Goal: Transaction & Acquisition: Purchase product/service

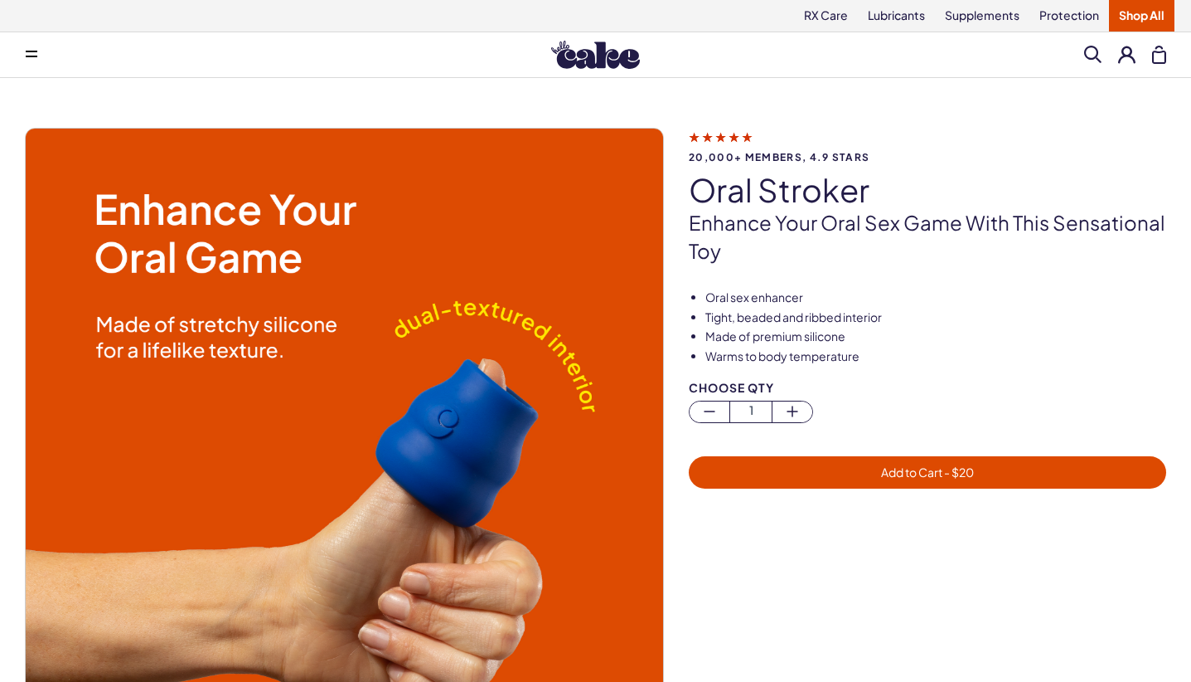
click at [36, 52] on span at bounding box center [32, 55] width 12 height 8
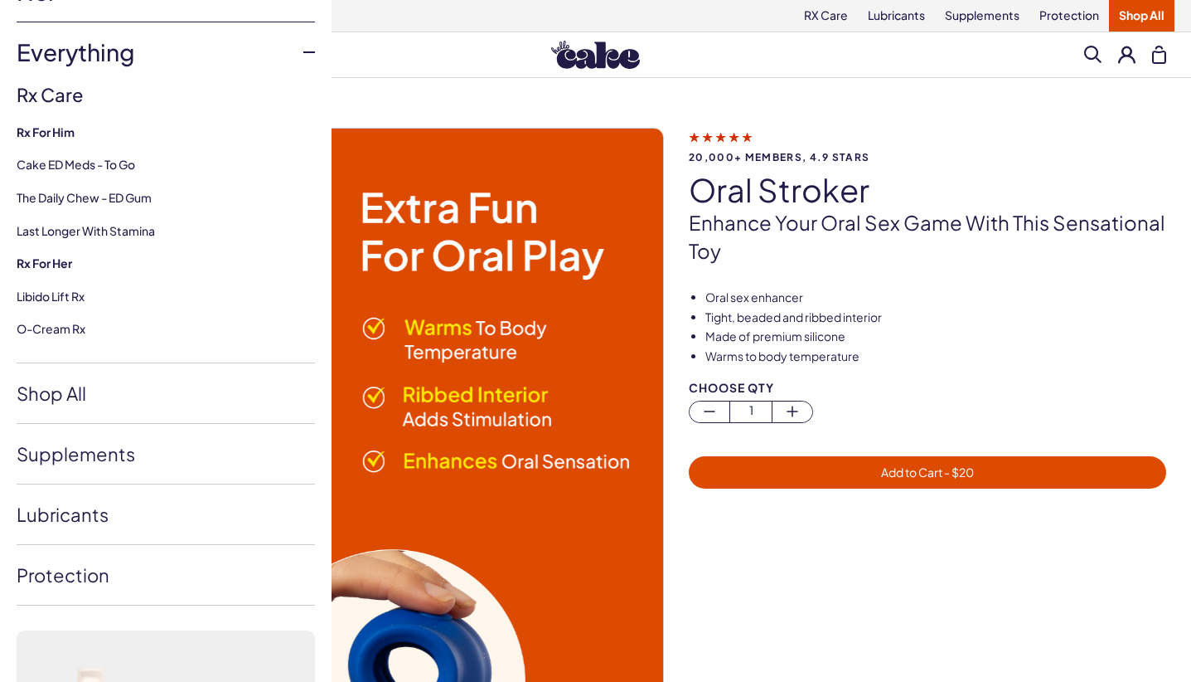
scroll to position [154, 0]
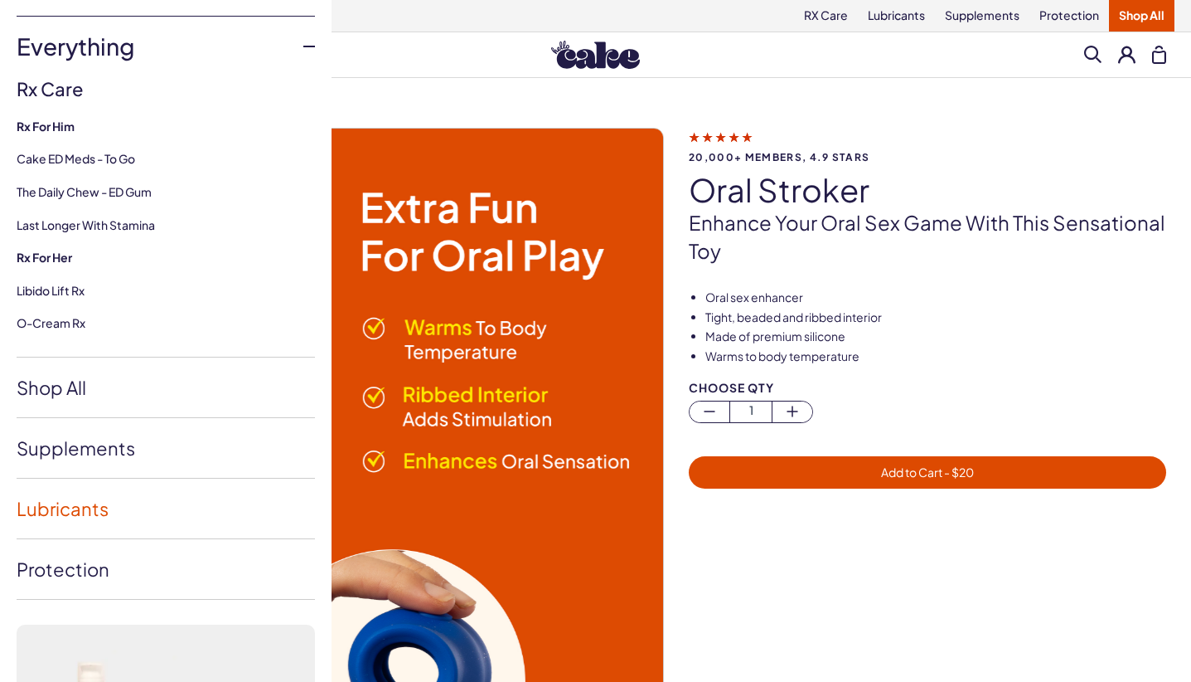
click at [83, 507] on link "Lubricants" at bounding box center [166, 508] width 298 height 60
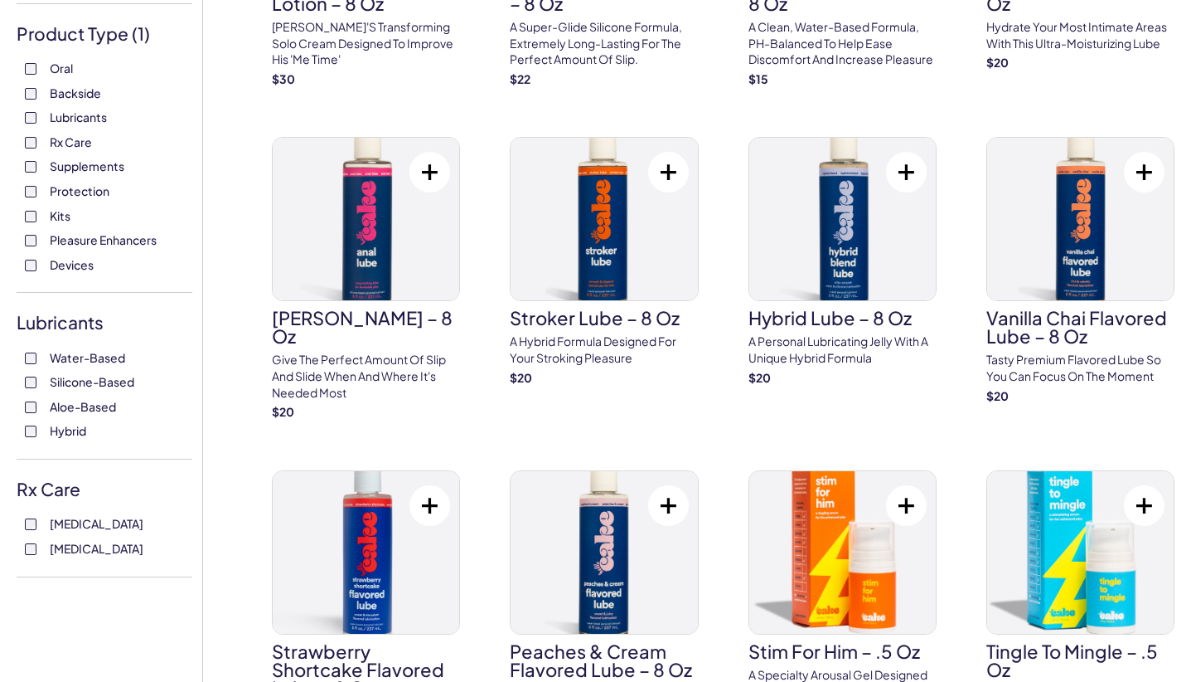
scroll to position [351, 0]
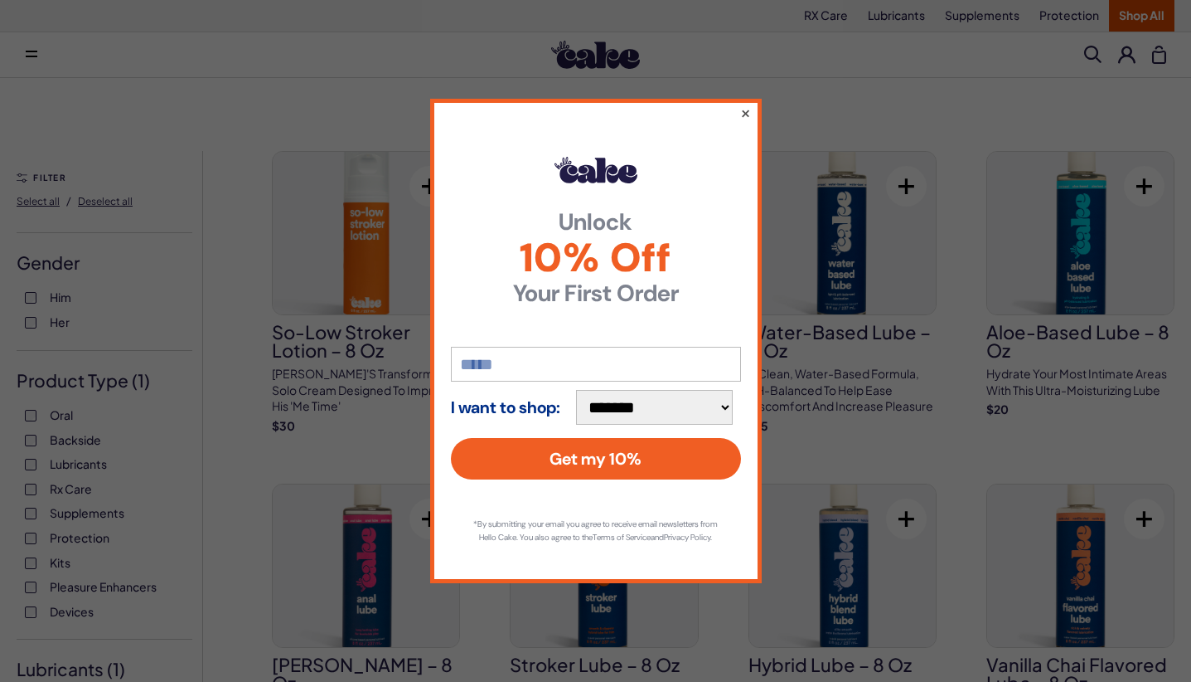
click at [747, 107] on button "×" at bounding box center [745, 113] width 11 height 20
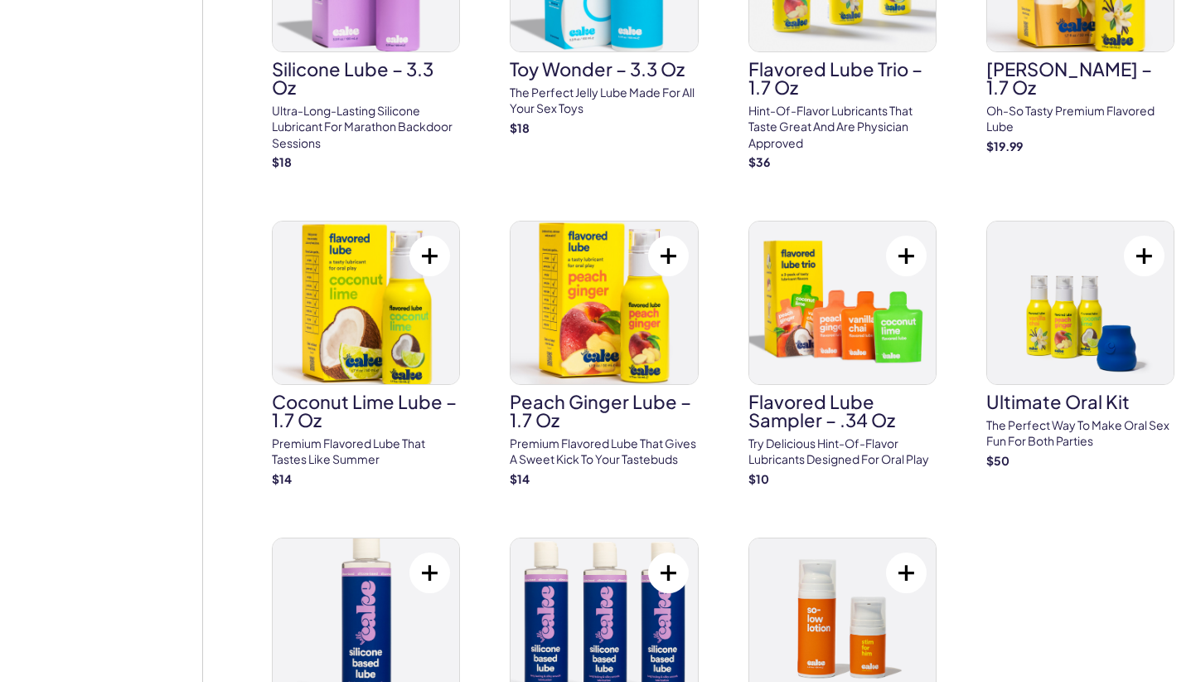
scroll to position [1615, 0]
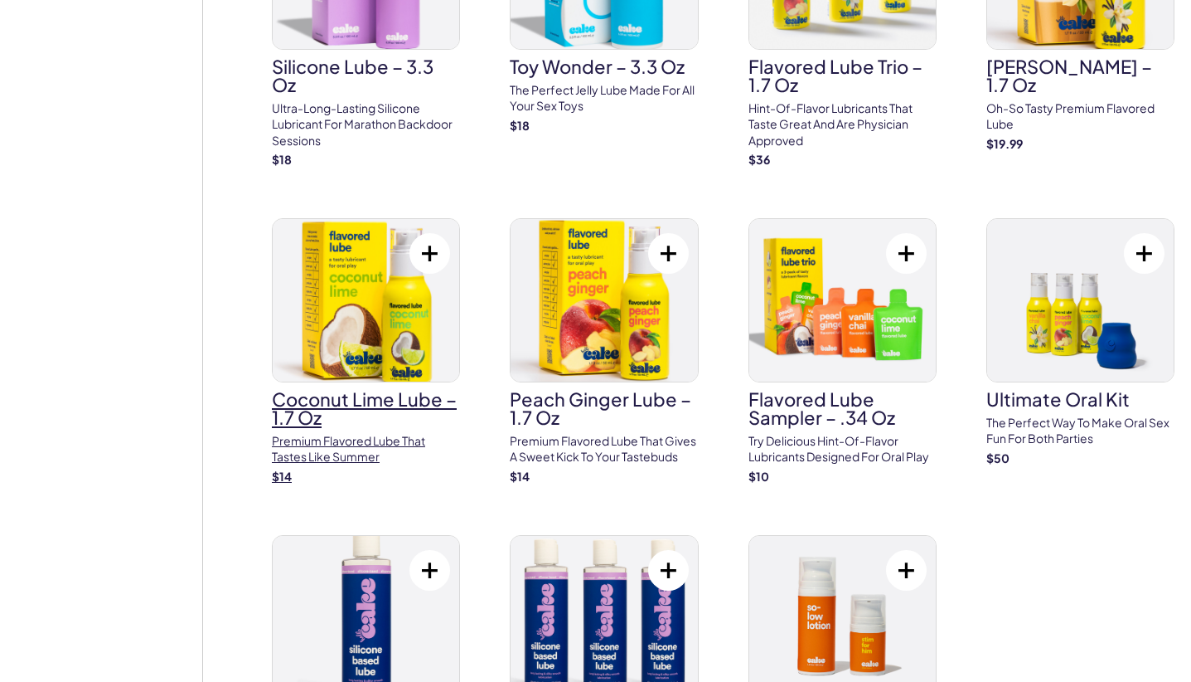
click at [391, 390] on h3 "Coconut Lime Lube – 1.7 oz" at bounding box center [366, 408] width 188 height 36
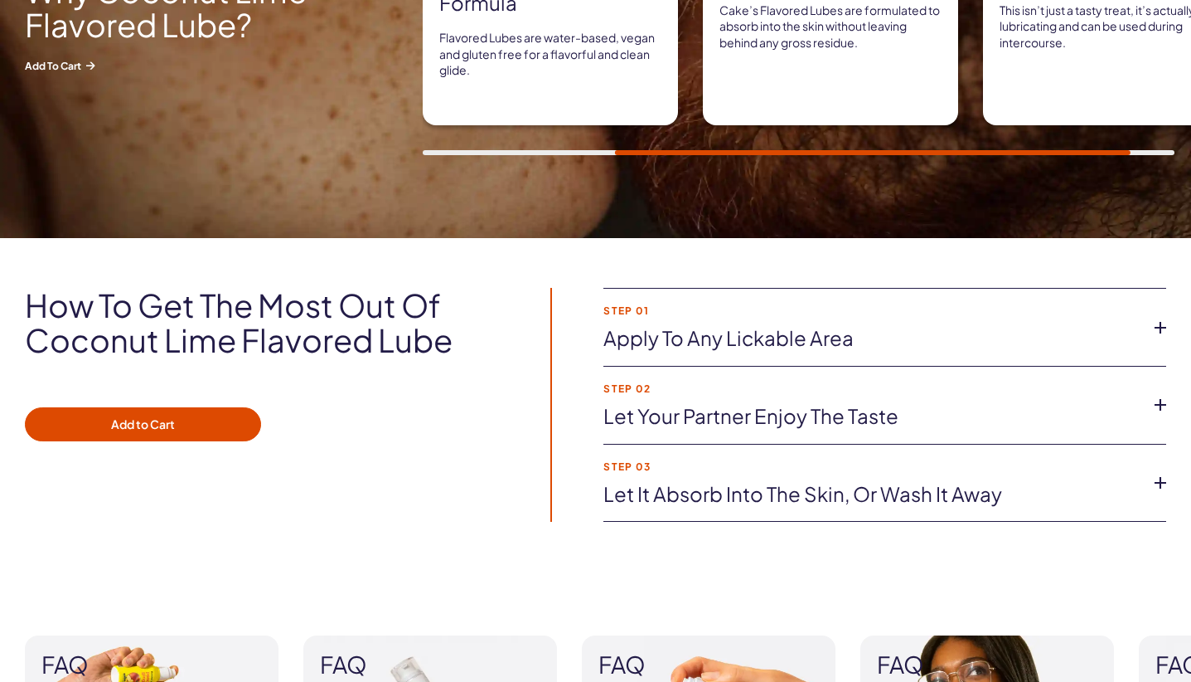
scroll to position [999, 0]
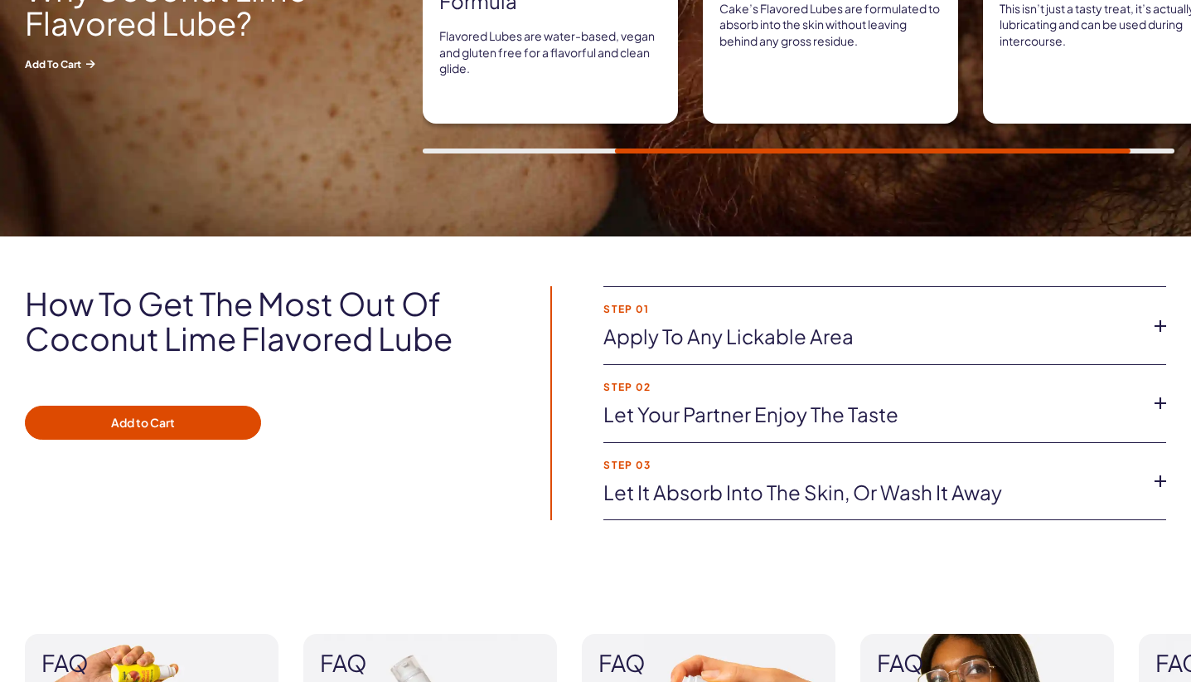
click at [854, 338] on link "Apply to any lickable area" at bounding box center [872, 337] width 536 height 28
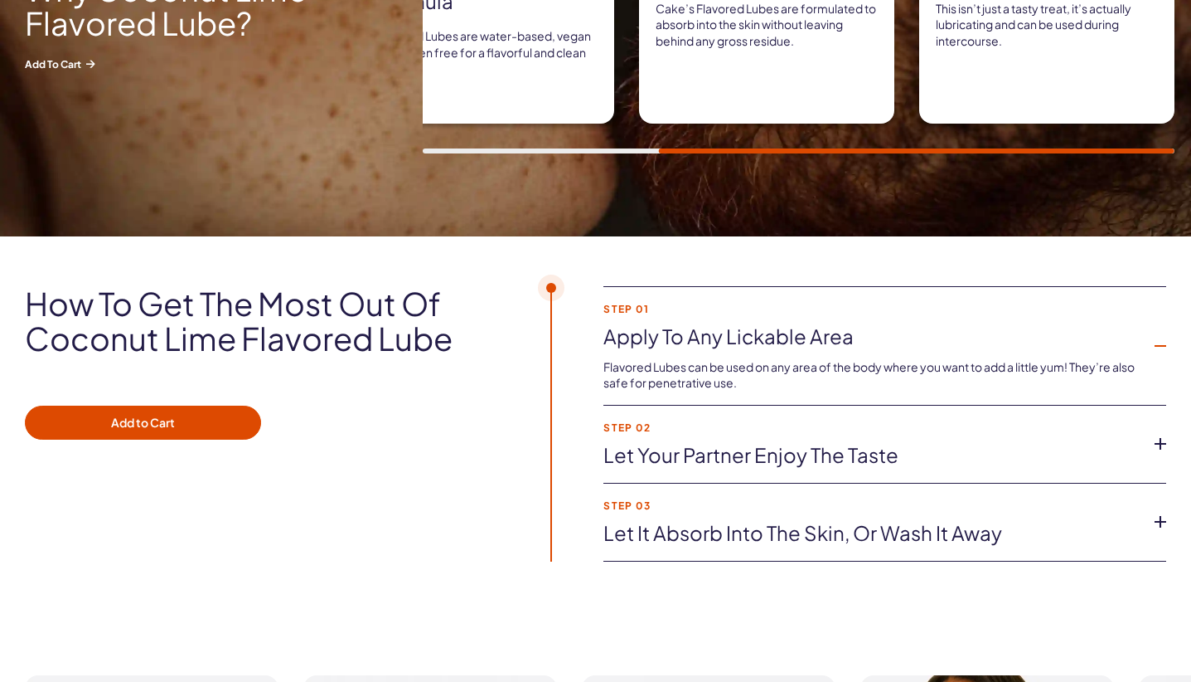
click at [854, 338] on link "Apply to any lickable area" at bounding box center [872, 337] width 536 height 28
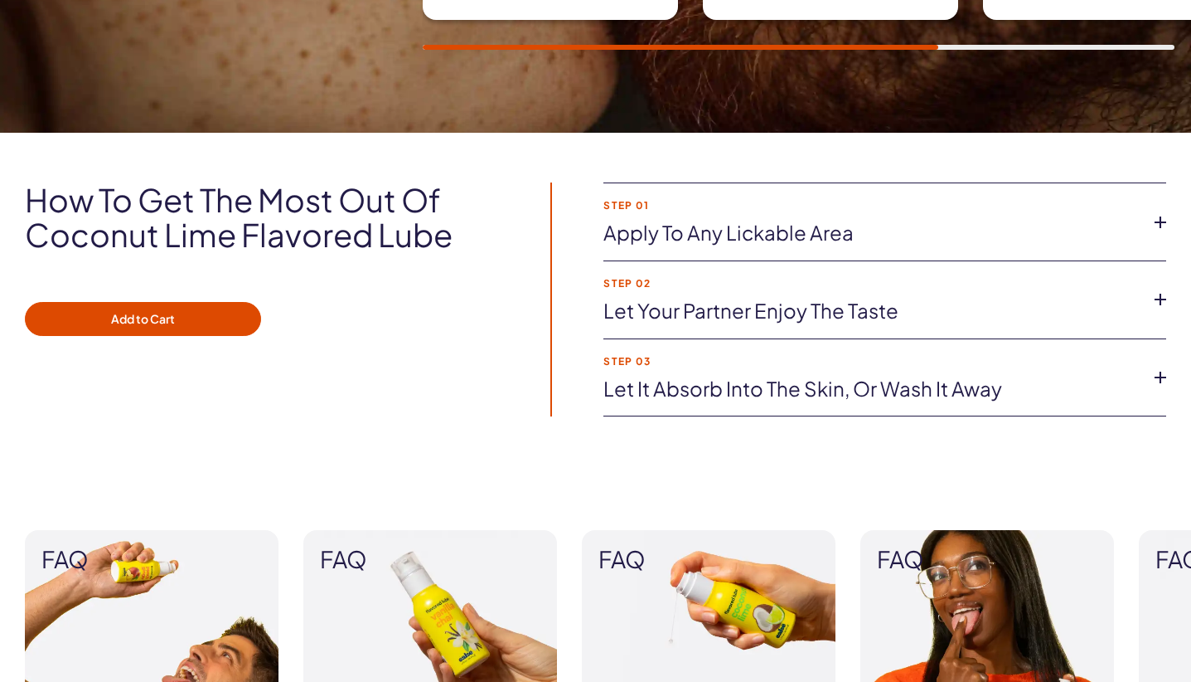
scroll to position [1104, 0]
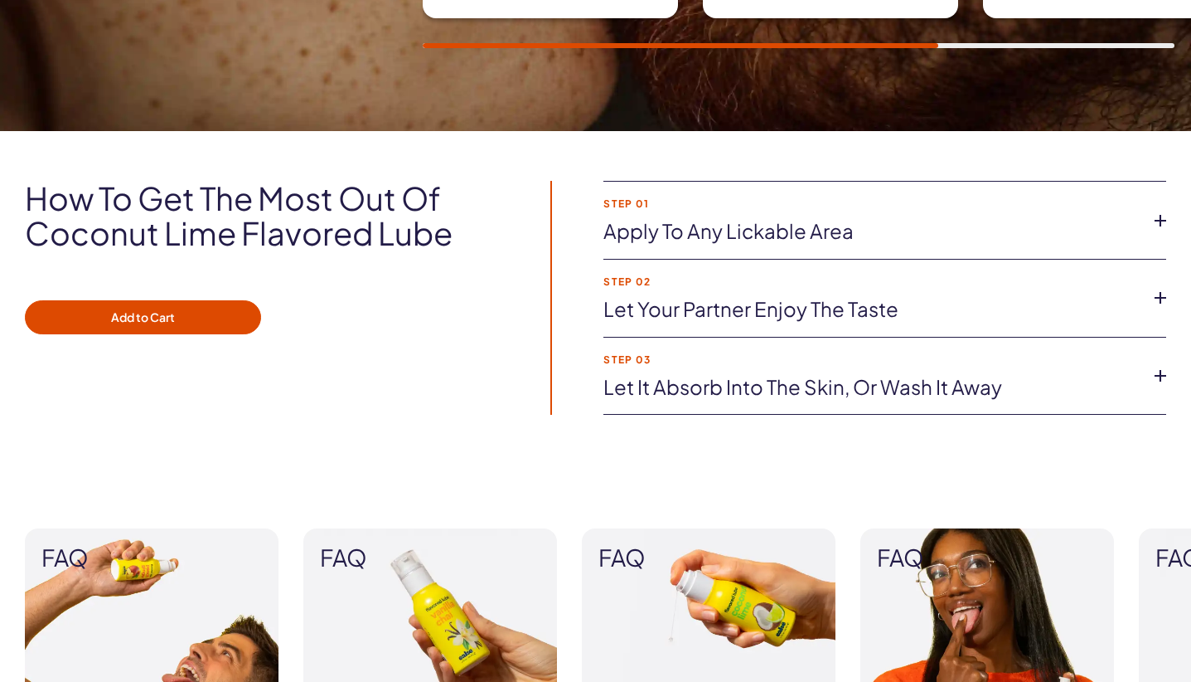
click at [821, 381] on link "Let it absorb into the skin, or wash it away" at bounding box center [872, 387] width 536 height 28
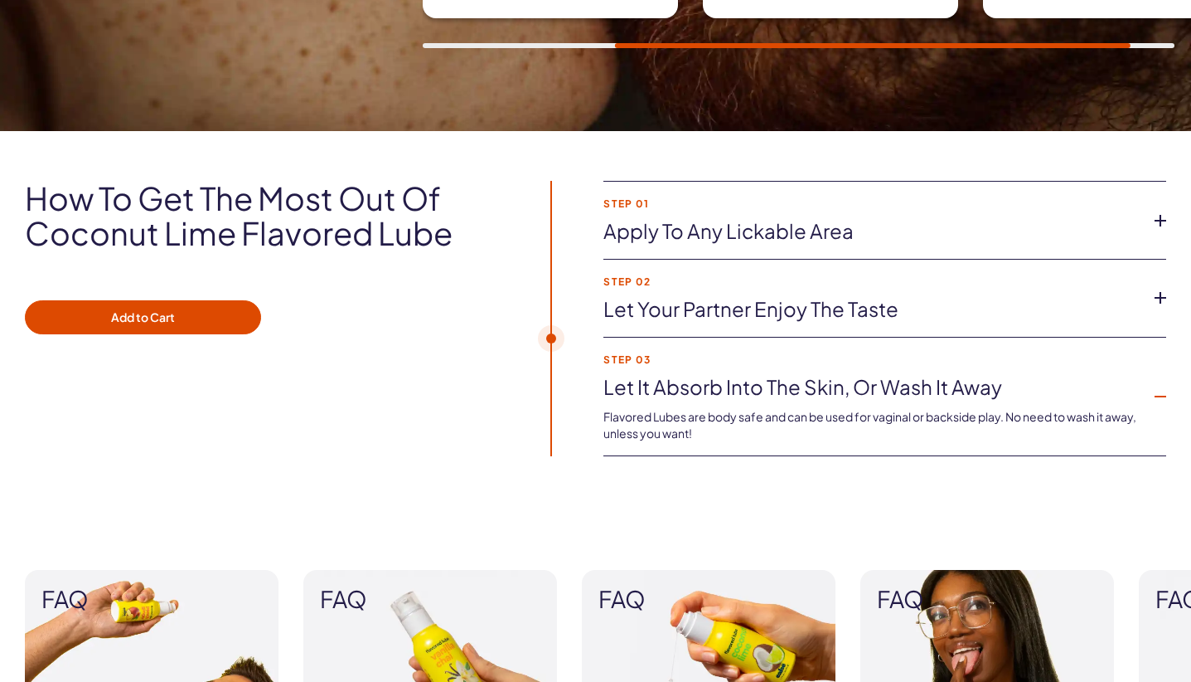
click at [821, 381] on link "Let it absorb into the skin, or wash it away" at bounding box center [872, 387] width 536 height 28
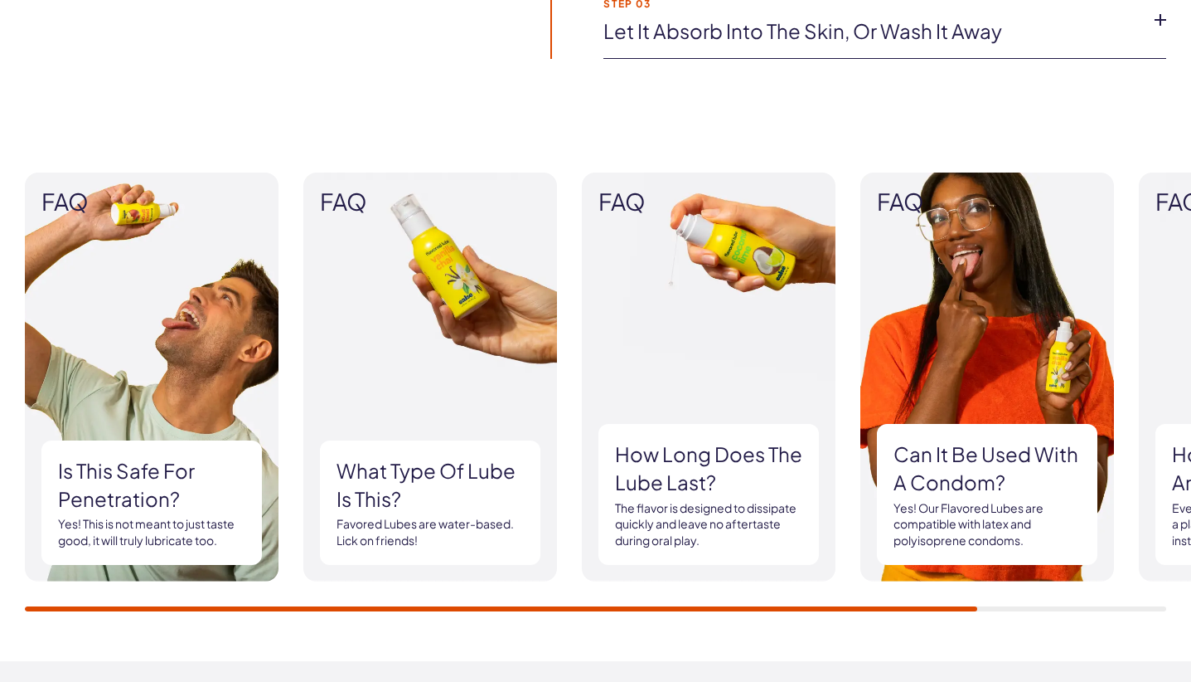
scroll to position [1041, 0]
